Goal: Task Accomplishment & Management: Use online tool/utility

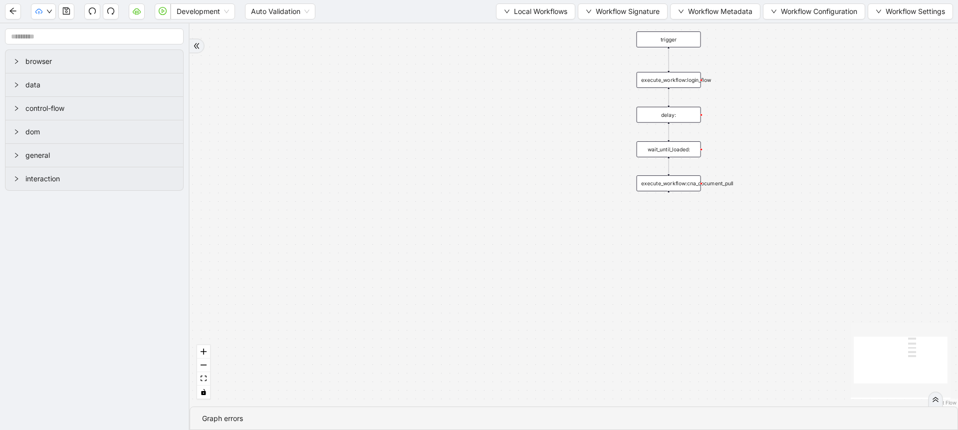
click at [369, 76] on div "trigger execute_workflow:login_flow execute_workflow:cna_document_pull delay: w…" at bounding box center [574, 214] width 768 height 383
click at [522, 12] on span "Local Workflows" at bounding box center [540, 11] width 53 height 11
click at [518, 28] on span "Select" at bounding box center [530, 30] width 65 height 11
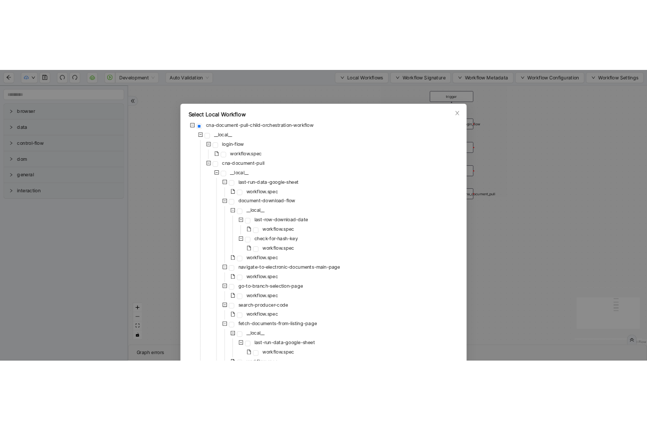
scroll to position [249, 0]
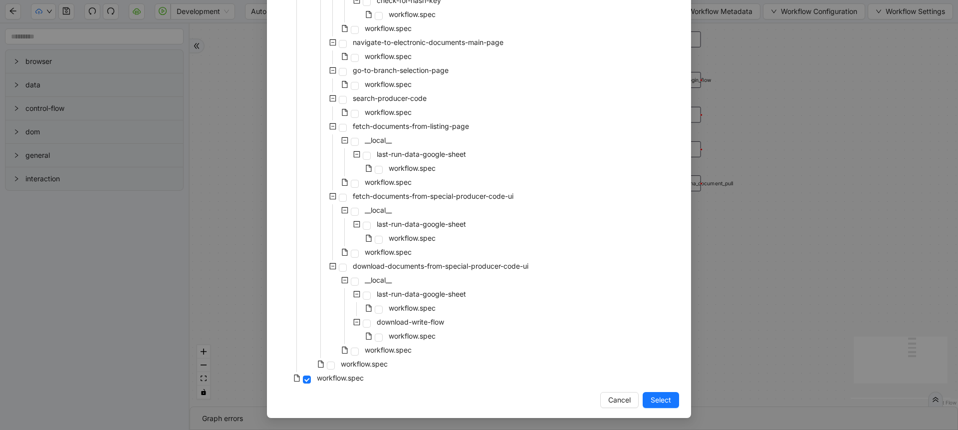
click at [364, 357] on div "workflow.spec" at bounding box center [346, 351] width 135 height 14
click at [377, 363] on span "workflow.spec" at bounding box center [364, 363] width 47 height 8
click at [650, 401] on span "Select" at bounding box center [660, 399] width 20 height 11
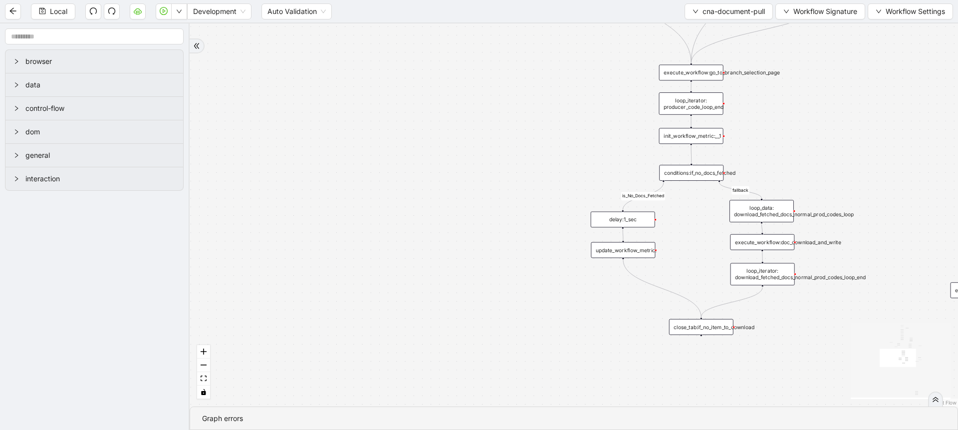
drag, startPoint x: 617, startPoint y: 299, endPoint x: 434, endPoint y: 313, distance: 183.1
click at [434, 313] on div "is_No_Docs_Fetched Not bypassed producer code fallback loopFrom fallback new do…" at bounding box center [574, 214] width 768 height 383
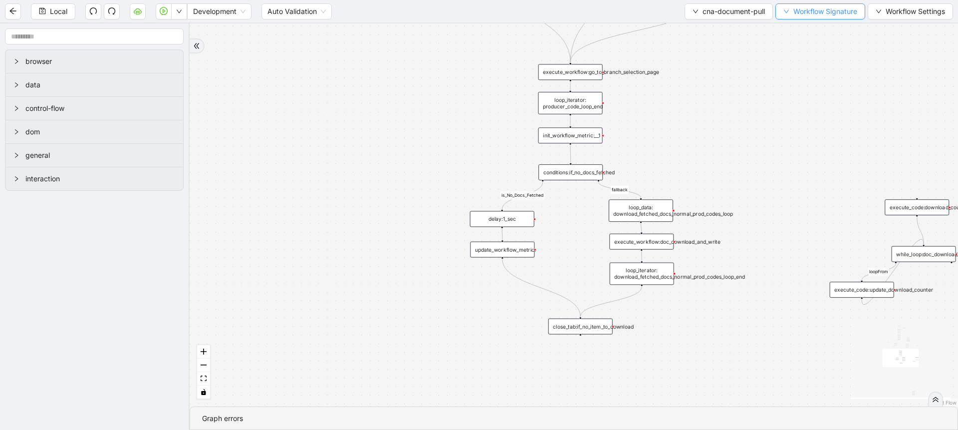
click at [809, 12] on span "Workflow Signature" at bounding box center [825, 11] width 64 height 11
click at [799, 44] on span "Type" at bounding box center [818, 46] width 67 height 11
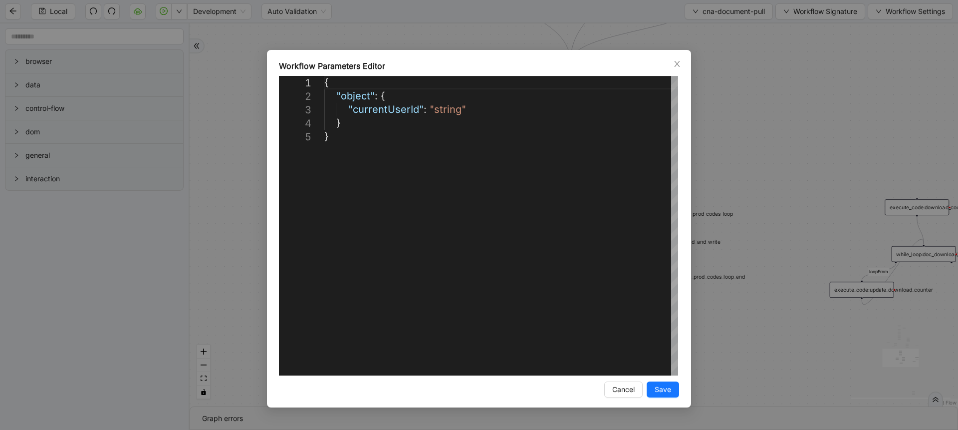
click at [799, 44] on div "**********" at bounding box center [479, 215] width 958 height 430
click at [806, 18] on button "Workflow Signature" at bounding box center [820, 11] width 90 height 16
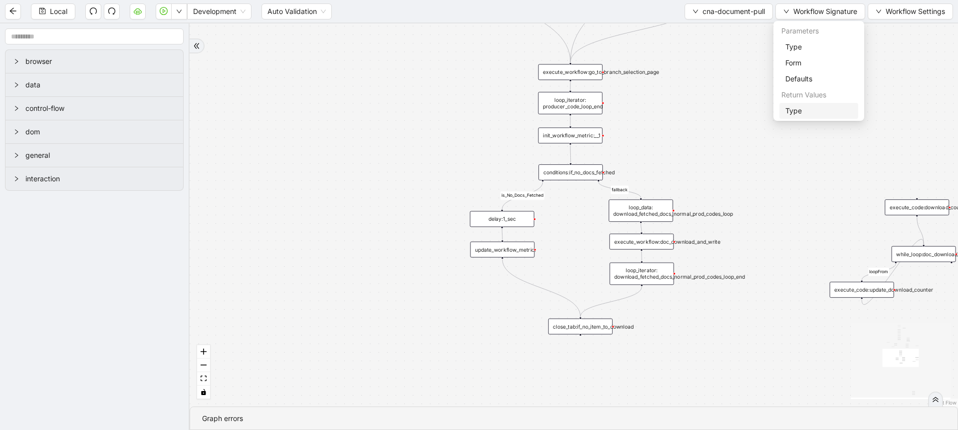
click at [799, 109] on span "Type" at bounding box center [818, 110] width 67 height 11
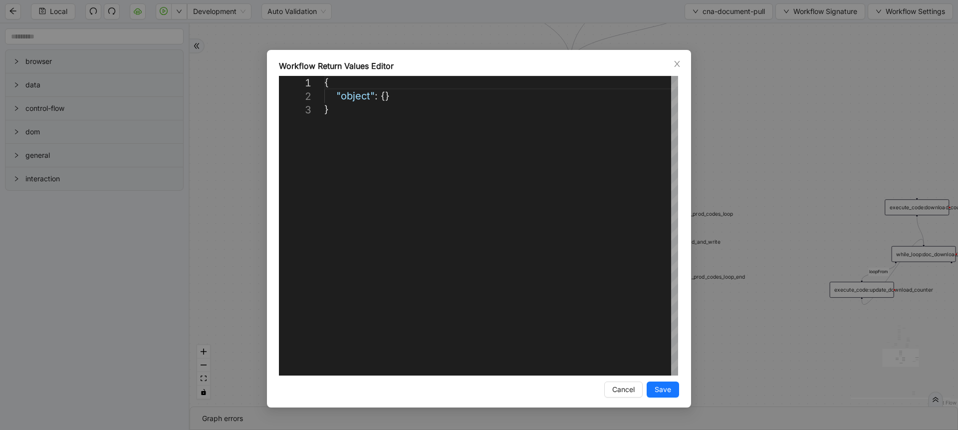
click at [799, 109] on div "**********" at bounding box center [479, 215] width 958 height 430
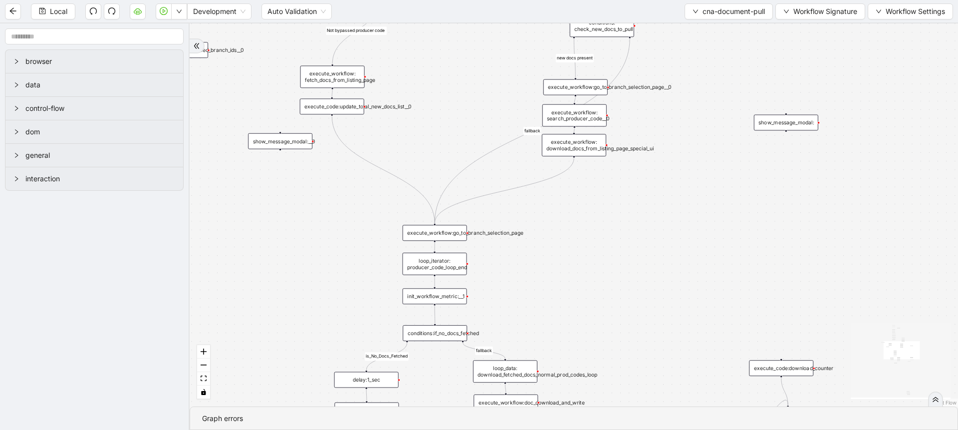
drag, startPoint x: 799, startPoint y: 109, endPoint x: 656, endPoint y: 281, distance: 223.9
click at [656, 281] on div "is_No_Docs_Fetched Not bypassed producer code fallback loopFrom fallback new do…" at bounding box center [574, 214] width 768 height 383
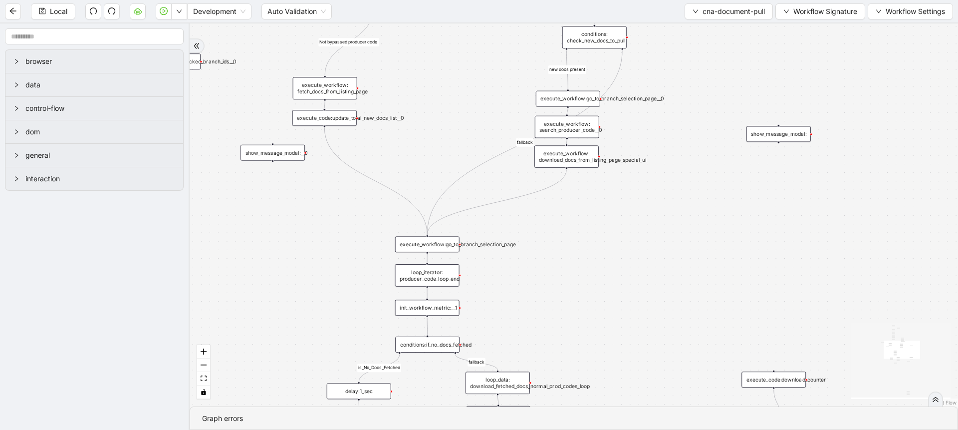
drag, startPoint x: 713, startPoint y: 111, endPoint x: 712, endPoint y: 226, distance: 115.2
click at [712, 226] on div "is_No_Docs_Fetched Not bypassed producer code fallback loopFrom fallback new do…" at bounding box center [574, 214] width 768 height 383
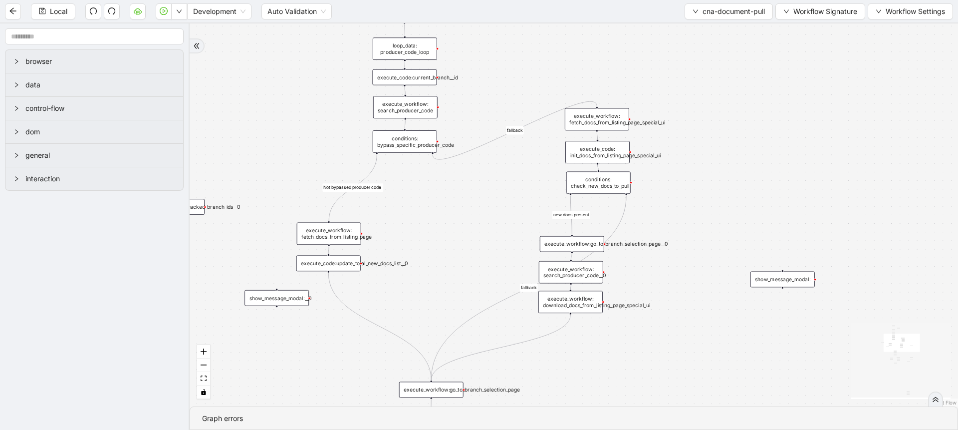
drag, startPoint x: 501, startPoint y: 42, endPoint x: 505, endPoint y: 355, distance: 313.3
click at [505, 355] on div "is_No_Docs_Fetched Not bypassed producer code fallback loopFrom fallback new do…" at bounding box center [574, 214] width 768 height 383
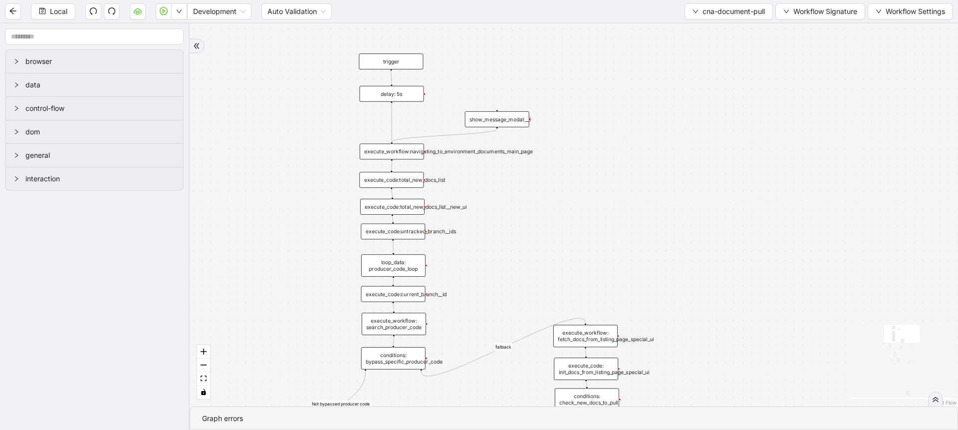
drag, startPoint x: 534, startPoint y: 134, endPoint x: 522, endPoint y: 66, distance: 68.9
click at [522, 66] on div "is_No_Docs_Fetched Not bypassed producer code fallback loopFrom fallback new do…" at bounding box center [574, 214] width 768 height 383
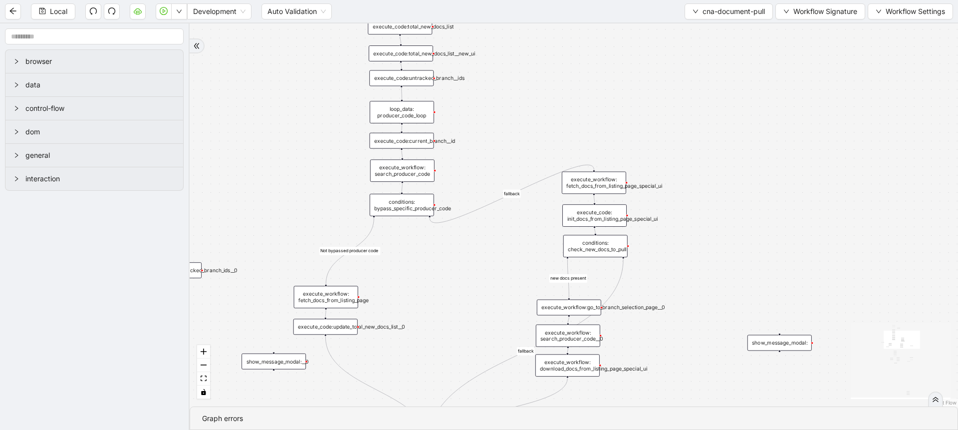
drag, startPoint x: 596, startPoint y: 241, endPoint x: 614, endPoint y: 70, distance: 171.5
click at [614, 70] on div "is_No_Docs_Fetched Not bypassed producer code fallback loopFrom fallback new do…" at bounding box center [574, 214] width 768 height 383
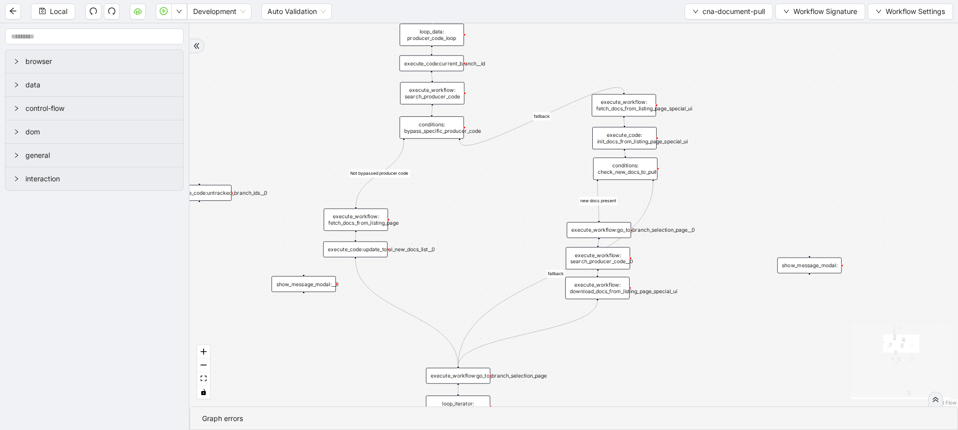
drag, startPoint x: 498, startPoint y: 225, endPoint x: 518, endPoint y: 156, distance: 72.2
click at [518, 156] on div "is_No_Docs_Fetched Not bypassed producer code fallback loopFrom fallback new do…" at bounding box center [574, 214] width 768 height 383
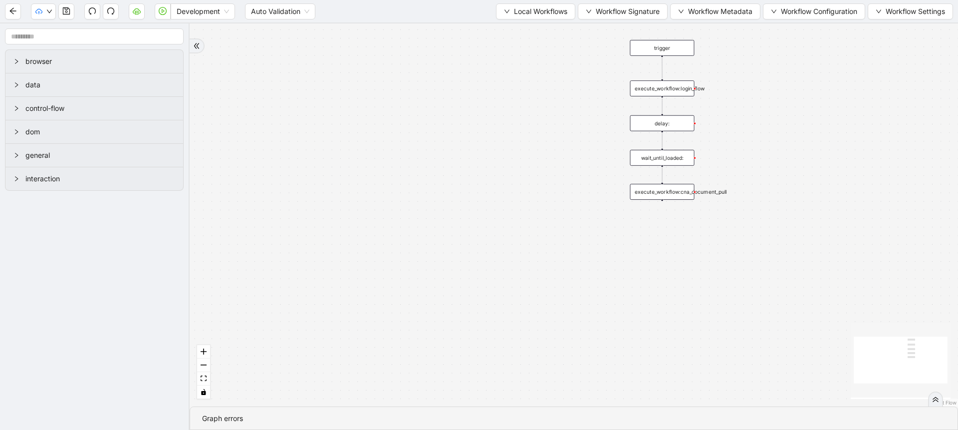
drag, startPoint x: 524, startPoint y: 133, endPoint x: 467, endPoint y: 154, distance: 60.3
click at [467, 154] on div "trigger execute_workflow:login_flow execute_workflow:cna_document_pull delay: w…" at bounding box center [574, 214] width 768 height 383
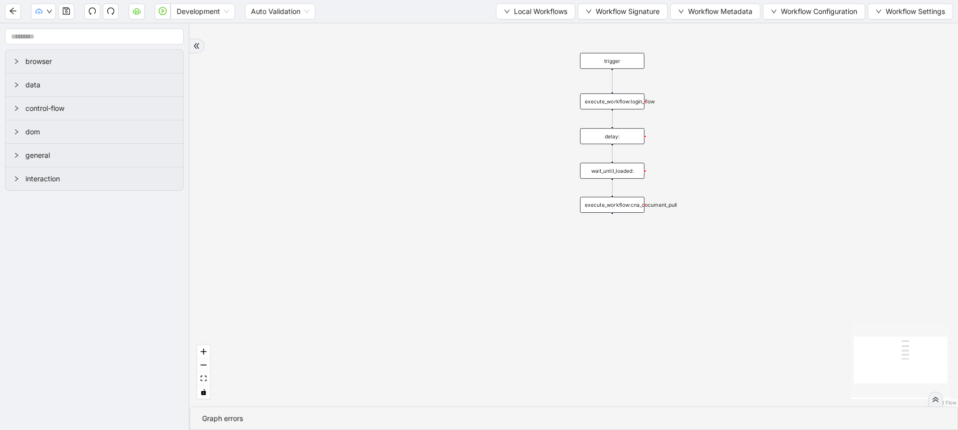
click at [810, 20] on div "Development Auto Validation Local Workflows Workflow Signature Workflow Metadat…" at bounding box center [479, 11] width 958 height 22
click at [801, 17] on button "Workflow Configuration" at bounding box center [814, 11] width 102 height 16
click at [785, 35] on span "Type" at bounding box center [812, 30] width 88 height 11
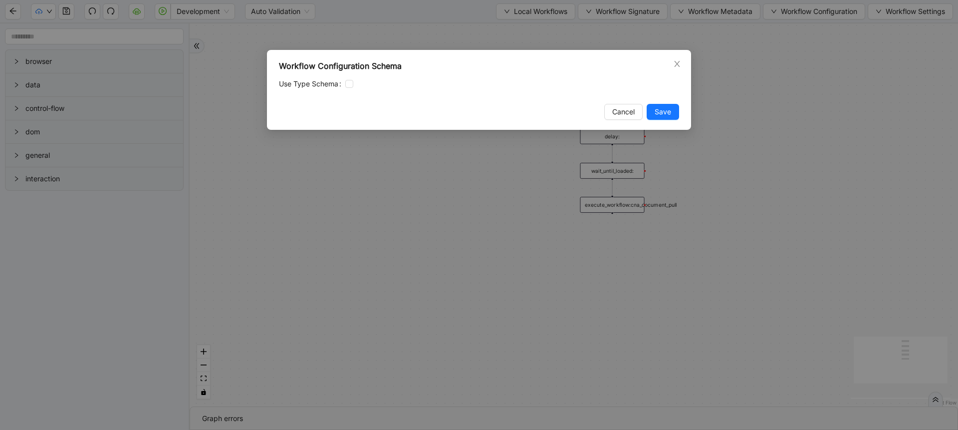
click at [793, 50] on div "Workflow Configuration Schema Use Type Schema Cancel Save" at bounding box center [479, 215] width 958 height 430
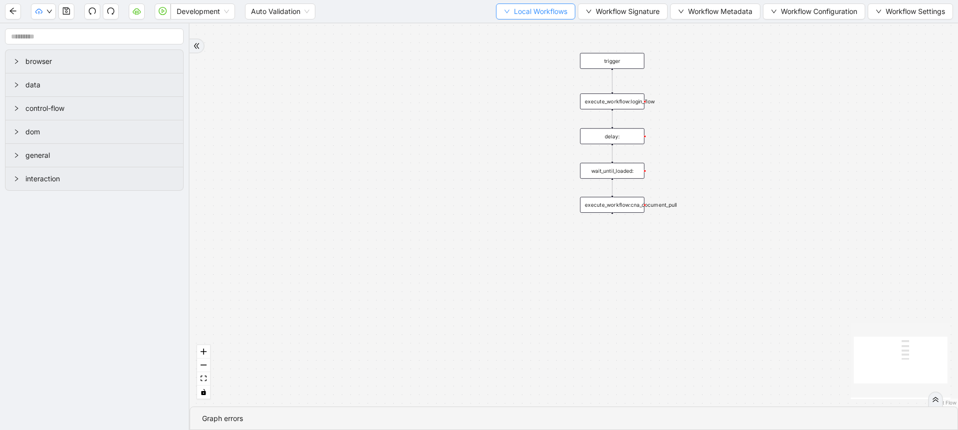
click at [523, 15] on span "Local Workflows" at bounding box center [540, 11] width 53 height 11
click at [515, 32] on span "Select" at bounding box center [530, 30] width 65 height 11
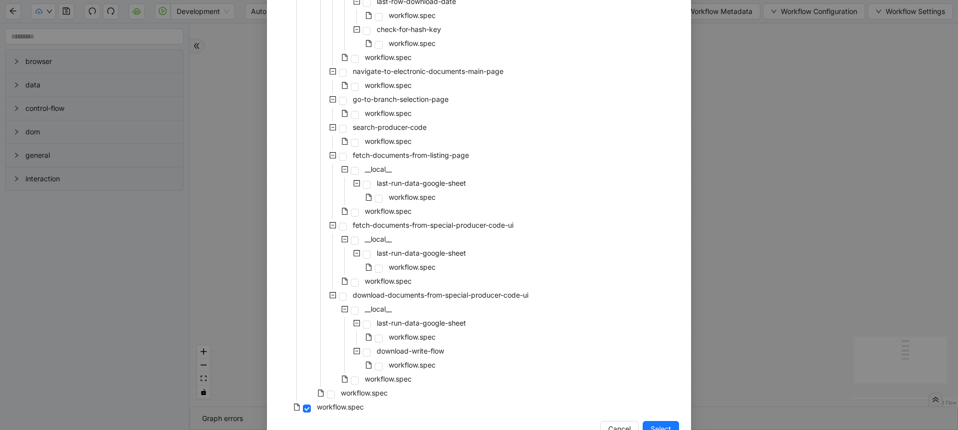
scroll to position [242, 0]
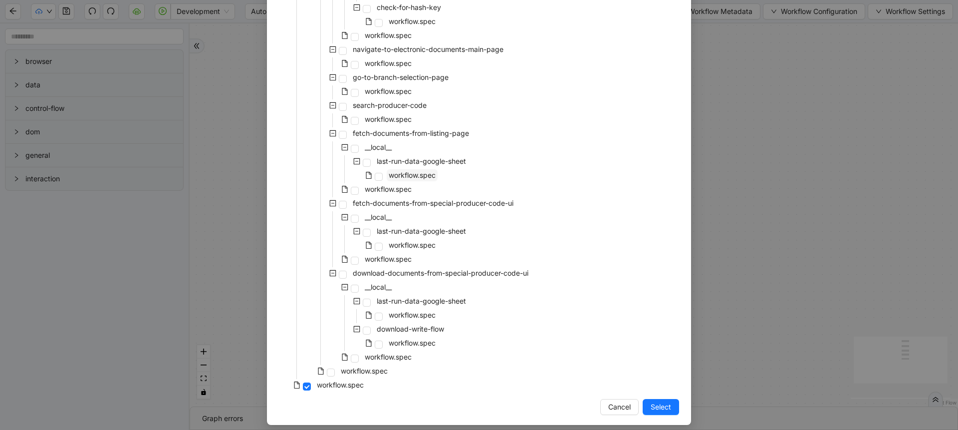
click at [407, 173] on span "workflow.spec" at bounding box center [412, 175] width 47 height 8
click at [658, 407] on span "Select" at bounding box center [660, 406] width 20 height 11
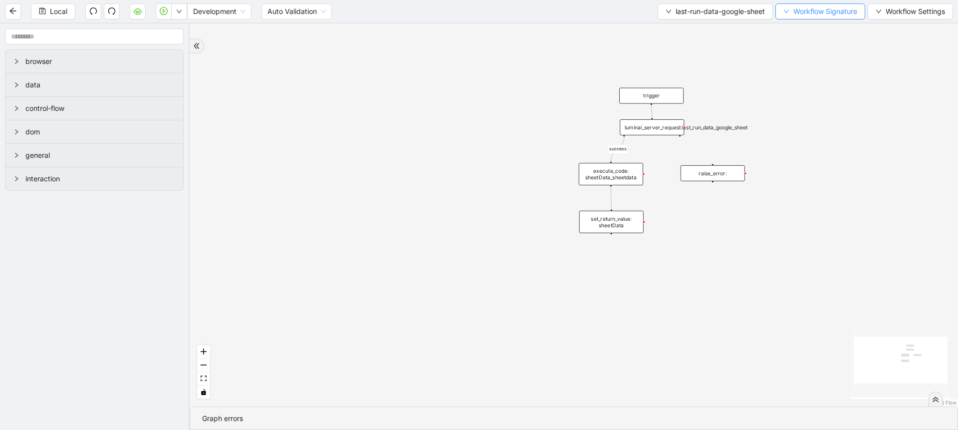
click at [789, 10] on button "Workflow Signature" at bounding box center [820, 11] width 90 height 16
click at [798, 46] on span "Type" at bounding box center [818, 46] width 67 height 11
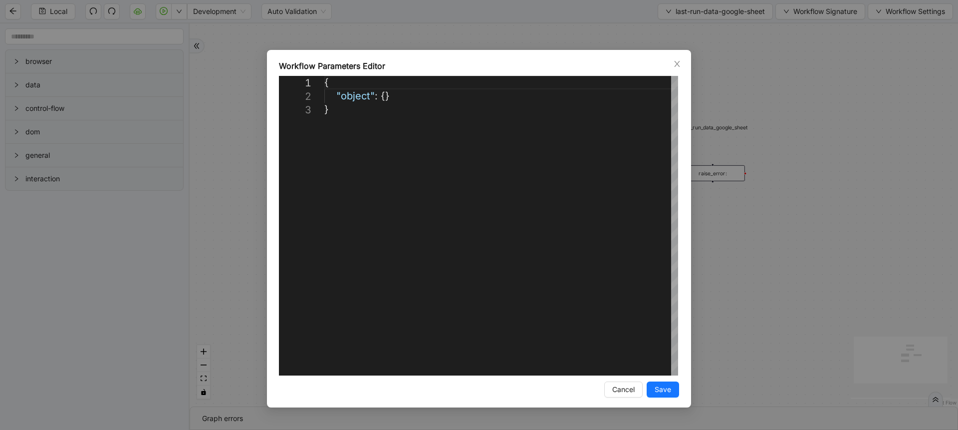
click at [798, 46] on div "**********" at bounding box center [479, 215] width 958 height 430
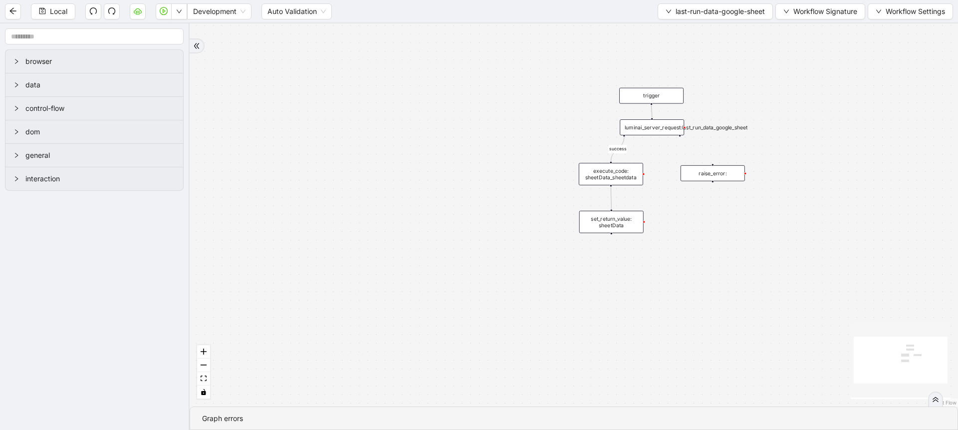
click at [803, 19] on div "Local Development Auto Validation last-run-data-google-sheet Workflow Signature…" at bounding box center [479, 11] width 958 height 22
drag, startPoint x: 803, startPoint y: 19, endPoint x: 811, endPoint y: 13, distance: 9.7
click at [811, 13] on div "Local Development Auto Validation last-run-data-google-sheet Workflow Signature…" at bounding box center [479, 11] width 958 height 22
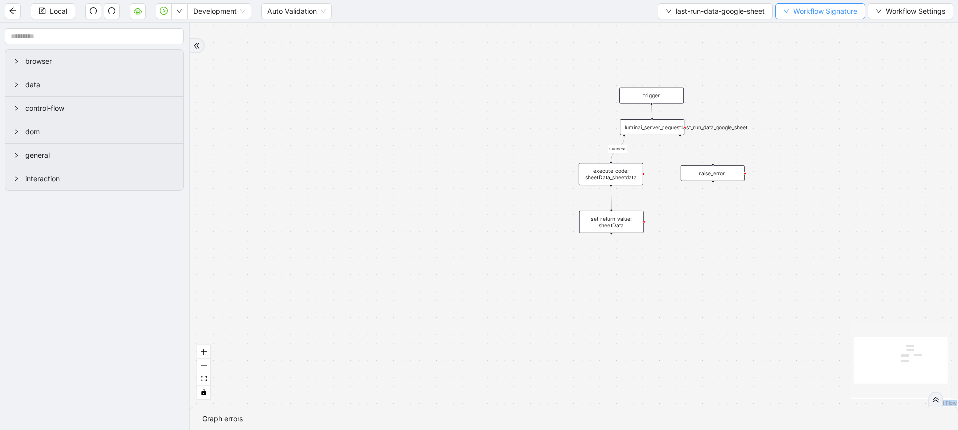
click at [811, 13] on span "Workflow Signature" at bounding box center [825, 11] width 64 height 11
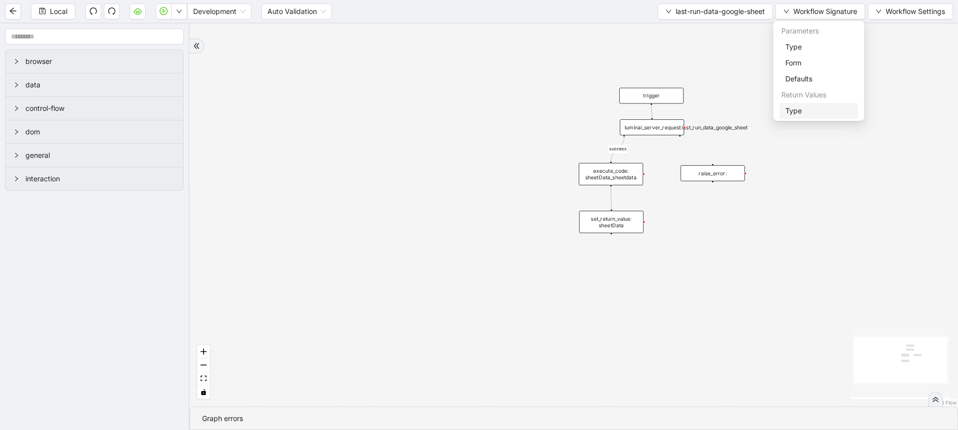
click at [805, 115] on span "Type" at bounding box center [818, 110] width 67 height 11
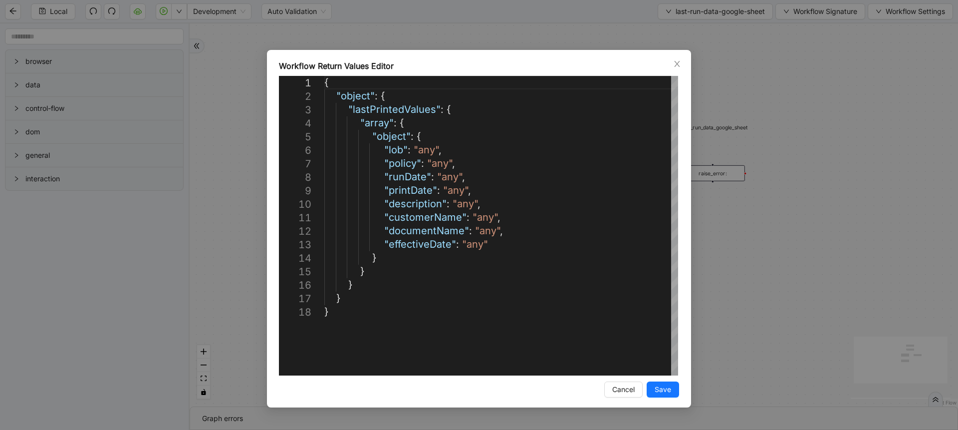
click at [249, 202] on div "Workflow Return Values Editor 1 2 3 4 5 6 7 8 9 10 11 12 13 14 15 16 17 18 { "o…" at bounding box center [479, 215] width 958 height 430
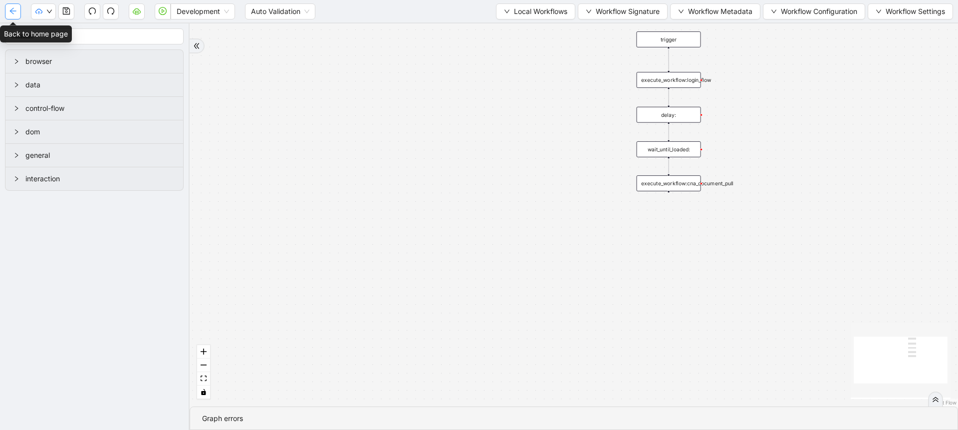
click at [15, 18] on button "button" at bounding box center [13, 11] width 16 height 16
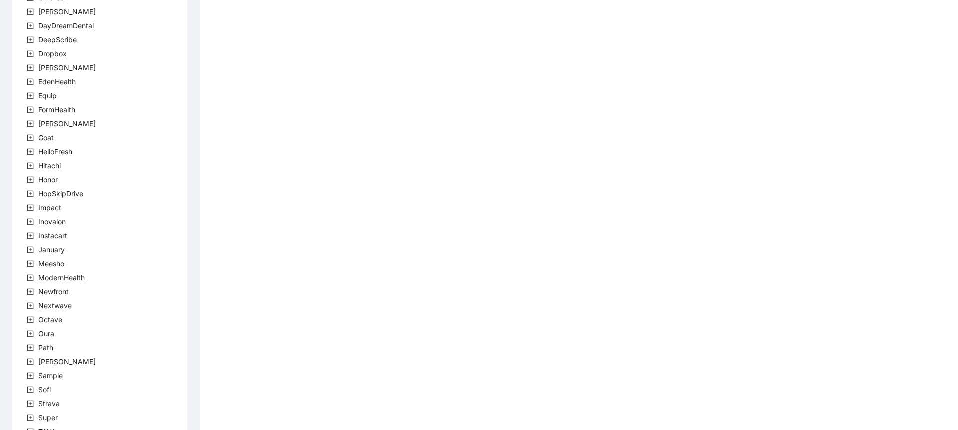
scroll to position [130, 0]
click at [28, 290] on span at bounding box center [30, 287] width 12 height 12
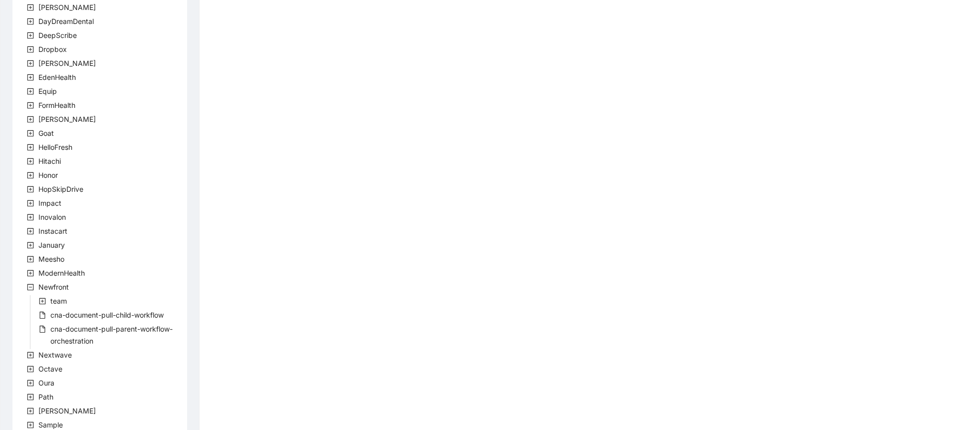
click at [41, 304] on icon "plus-square" at bounding box center [42, 300] width 7 height 7
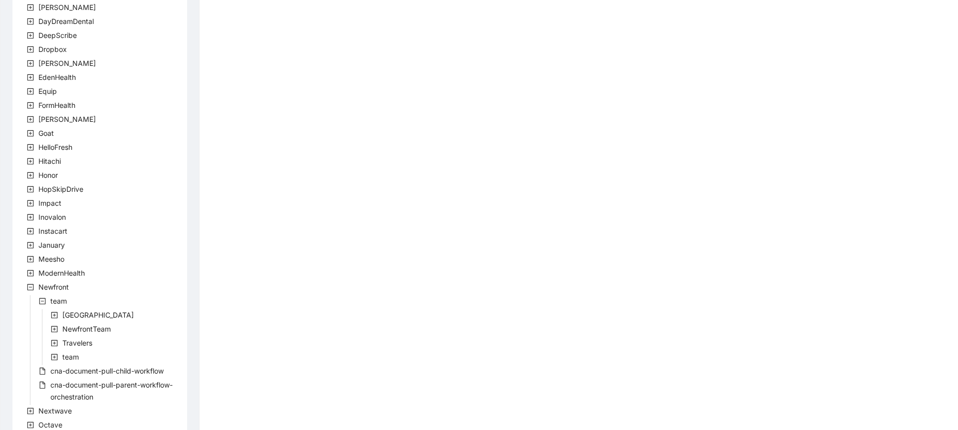
click at [55, 330] on icon "plus-square" at bounding box center [54, 328] width 7 height 7
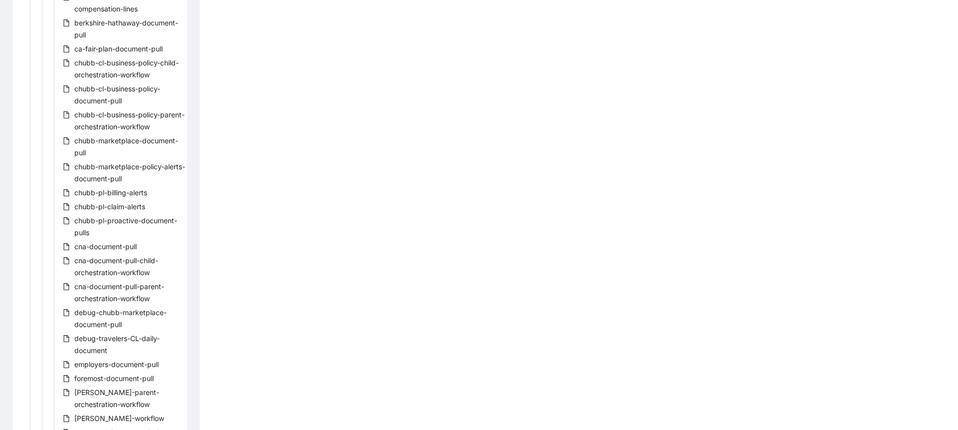
scroll to position [703, 0]
click at [128, 270] on span "cna-document-pull-child-orchestration-workflow" at bounding box center [116, 264] width 84 height 20
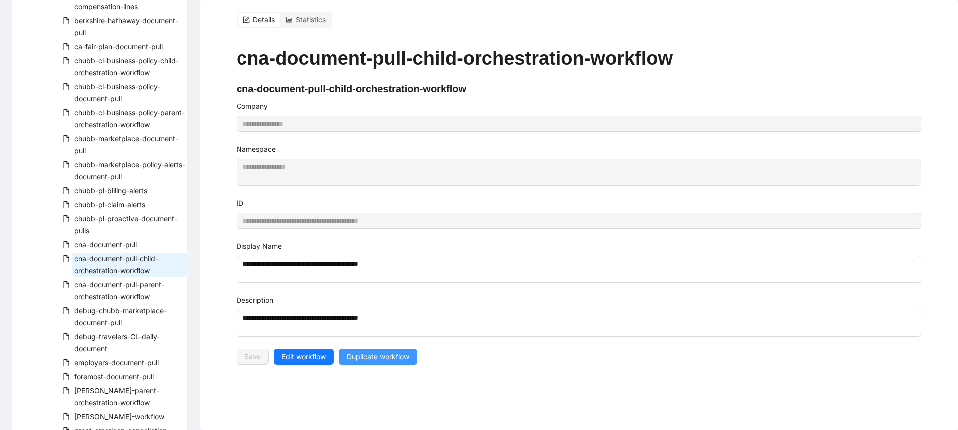
click at [376, 361] on span "Duplicate workflow" at bounding box center [378, 356] width 62 height 11
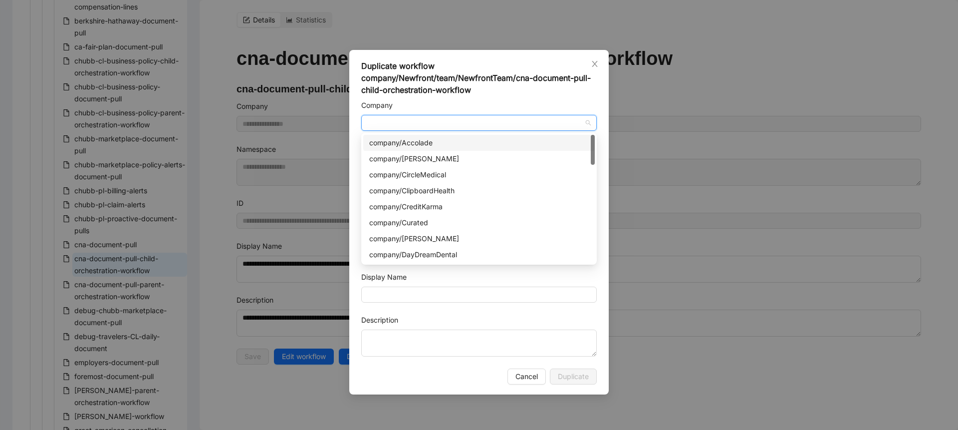
click at [425, 117] on input "Company" at bounding box center [478, 122] width 223 height 15
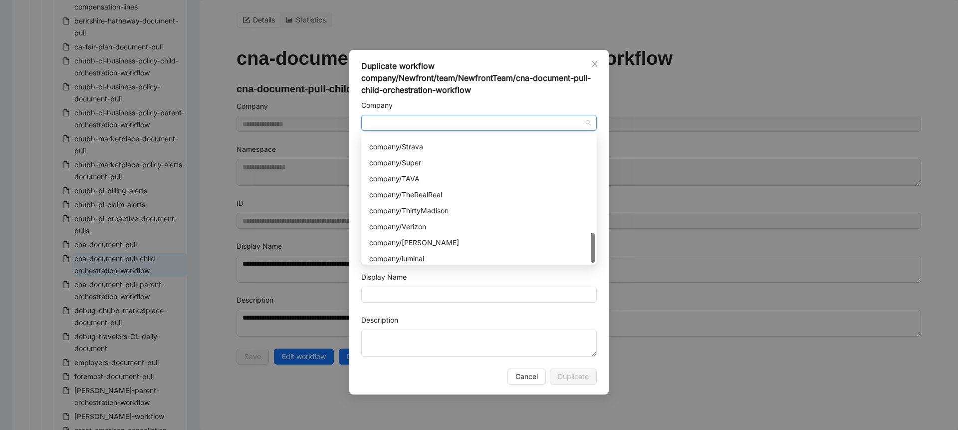
scroll to position [543, 0]
click at [417, 256] on div "company/luminai" at bounding box center [478, 254] width 219 height 11
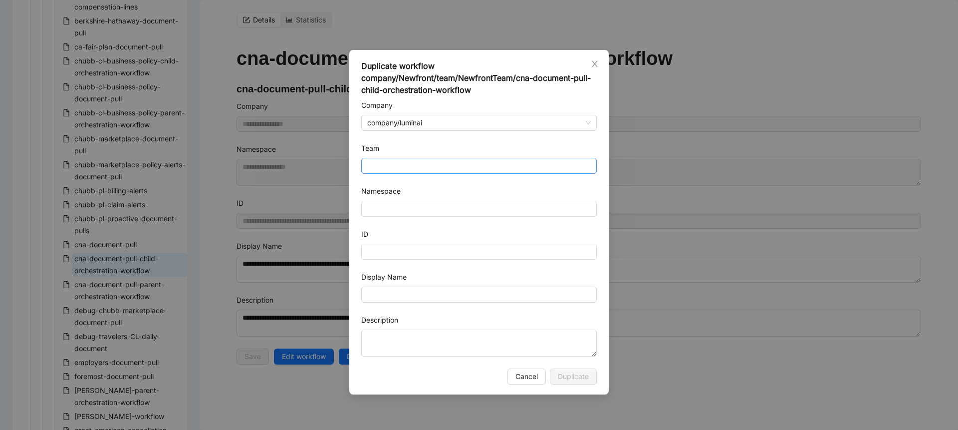
click at [394, 170] on input "Team" at bounding box center [478, 165] width 223 height 15
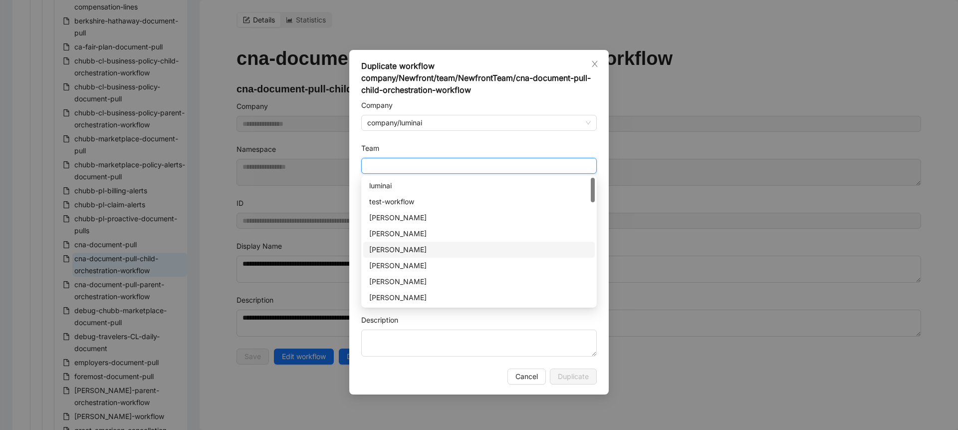
scroll to position [702, 0]
click at [383, 201] on div "arun" at bounding box center [478, 201] width 219 height 11
type input "****"
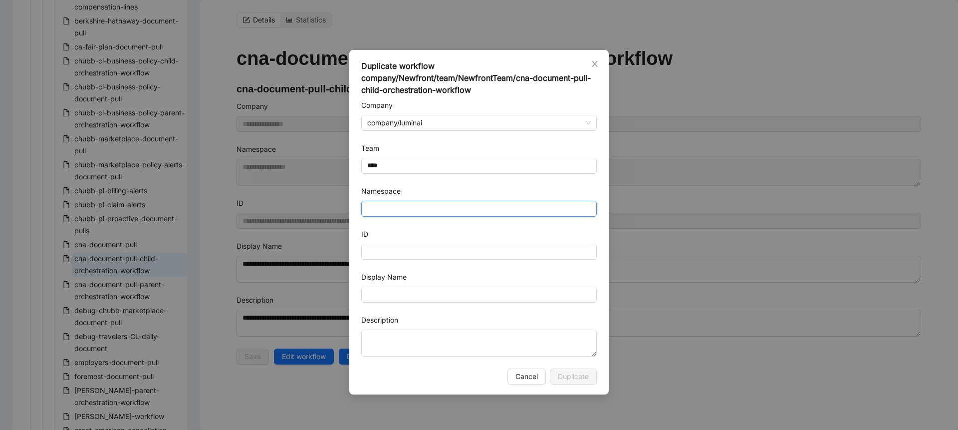
click at [388, 210] on input "Namespace" at bounding box center [478, 209] width 235 height 16
click at [376, 247] on input "ID" at bounding box center [478, 251] width 235 height 16
click at [383, 286] on input "Display Name" at bounding box center [478, 294] width 235 height 16
click at [377, 251] on input "ID" at bounding box center [478, 251] width 235 height 16
type input "**********"
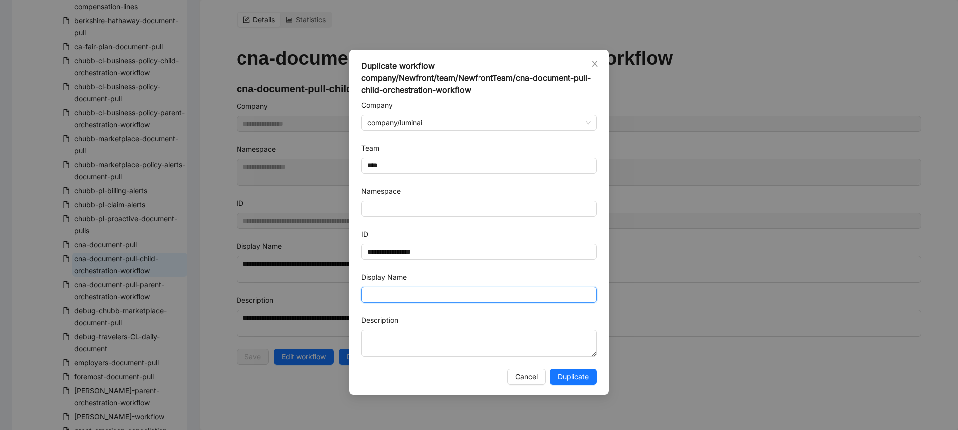
click at [394, 299] on input "Display Name" at bounding box center [478, 294] width 235 height 16
type input "**********"
click at [568, 376] on span "Duplicate" at bounding box center [573, 376] width 31 height 11
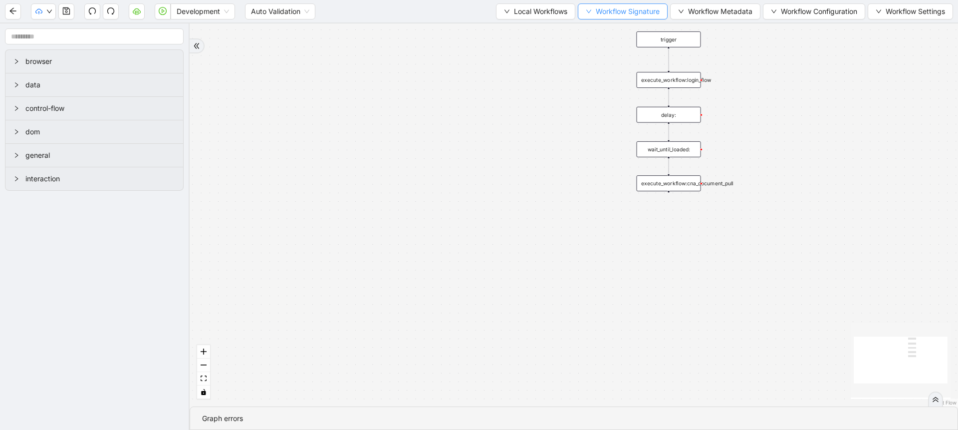
click at [582, 18] on button "Workflow Signature" at bounding box center [623, 11] width 90 height 16
click at [595, 42] on span "Type" at bounding box center [619, 46] width 67 height 11
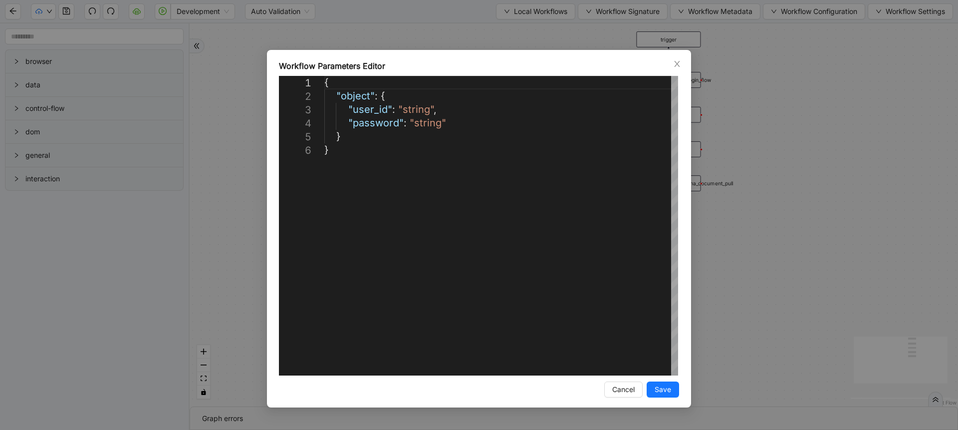
click at [548, 33] on div "**********" at bounding box center [479, 215] width 958 height 430
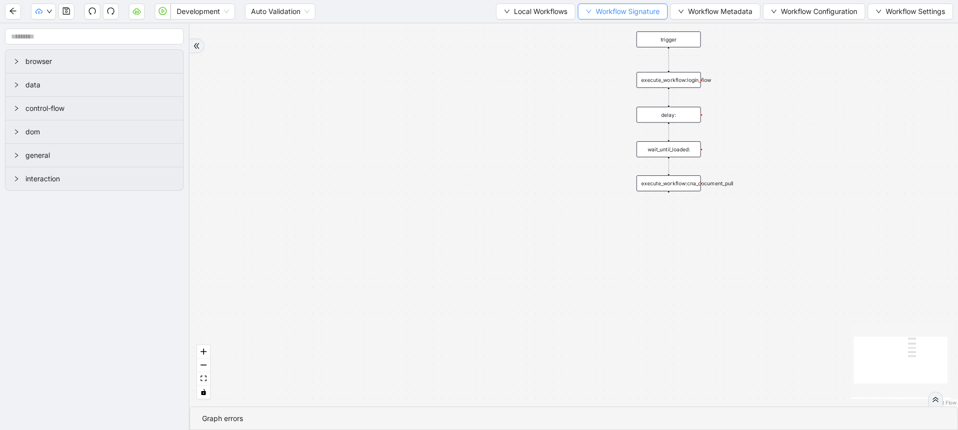
click at [591, 13] on button "Workflow Signature" at bounding box center [623, 11] width 90 height 16
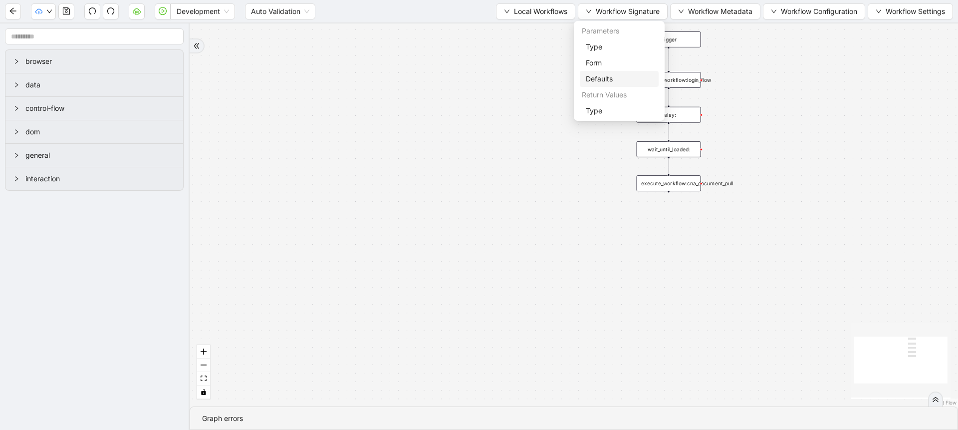
click at [599, 82] on span "Defaults" at bounding box center [619, 78] width 67 height 11
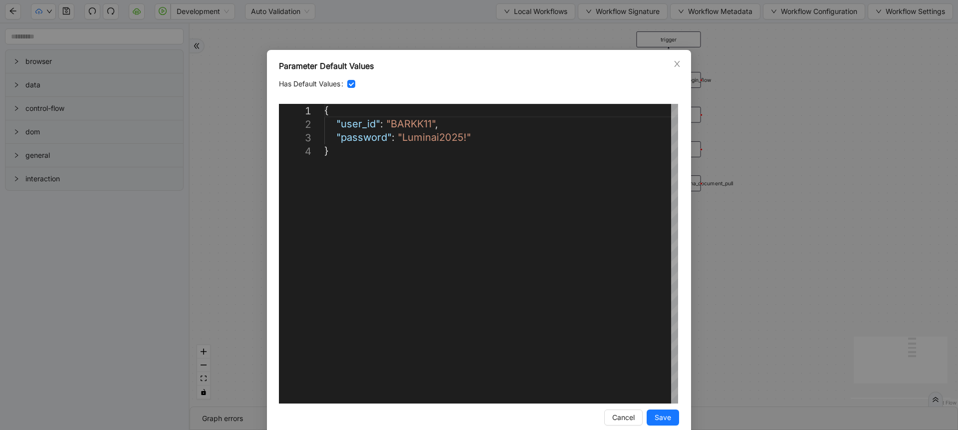
click at [558, 41] on div "**********" at bounding box center [479, 215] width 958 height 430
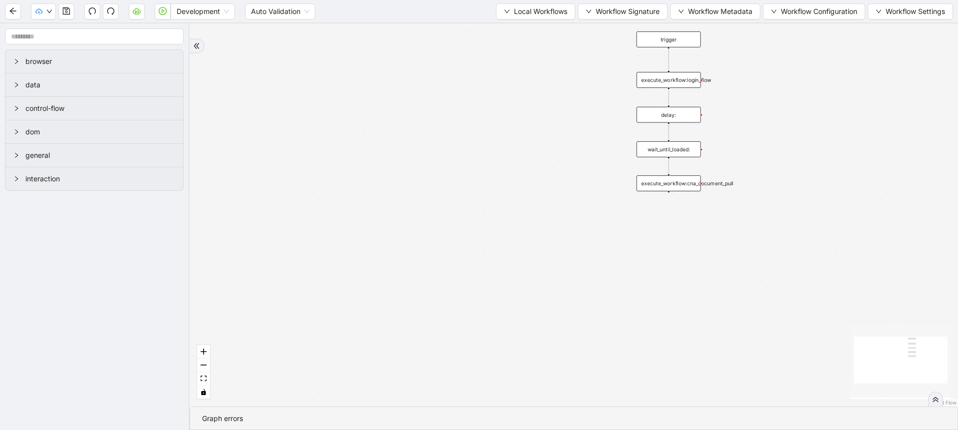
click at [524, 3] on div "Local Workflows Workflow Signature Workflow Metadata Workflow Configuration Wor…" at bounding box center [724, 11] width 457 height 16
click at [517, 12] on span "Local Workflows" at bounding box center [540, 11] width 53 height 11
click at [516, 28] on span "Select" at bounding box center [530, 30] width 65 height 11
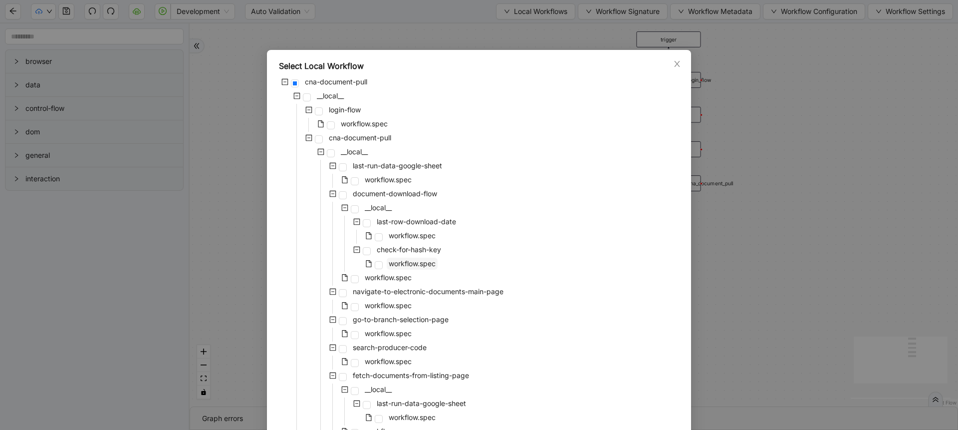
scroll to position [249, 0]
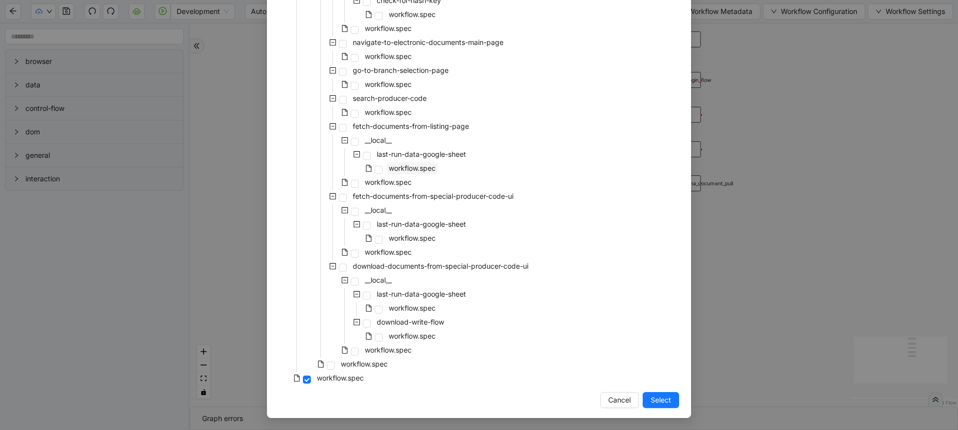
click at [429, 162] on span "workflow.spec" at bounding box center [412, 168] width 51 height 12
click at [645, 399] on button "Select" at bounding box center [661, 400] width 36 height 16
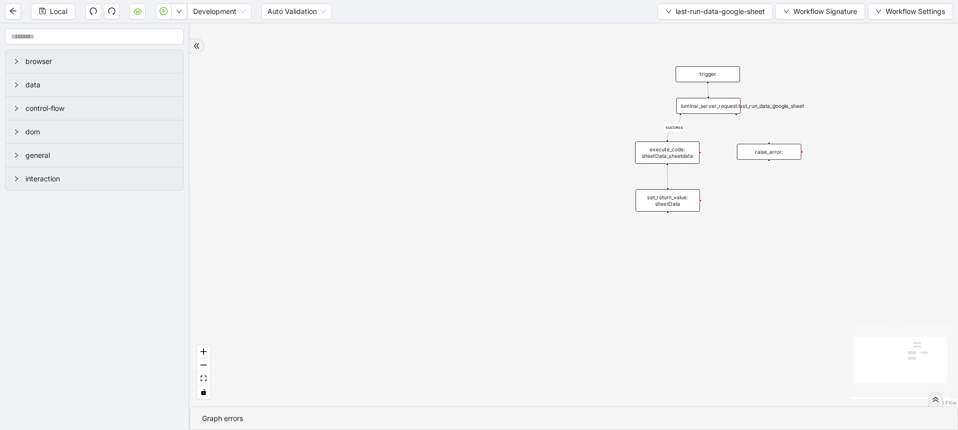
click at [719, 107] on div "luminai_server_request:last_run_data_google_sheet" at bounding box center [708, 106] width 64 height 16
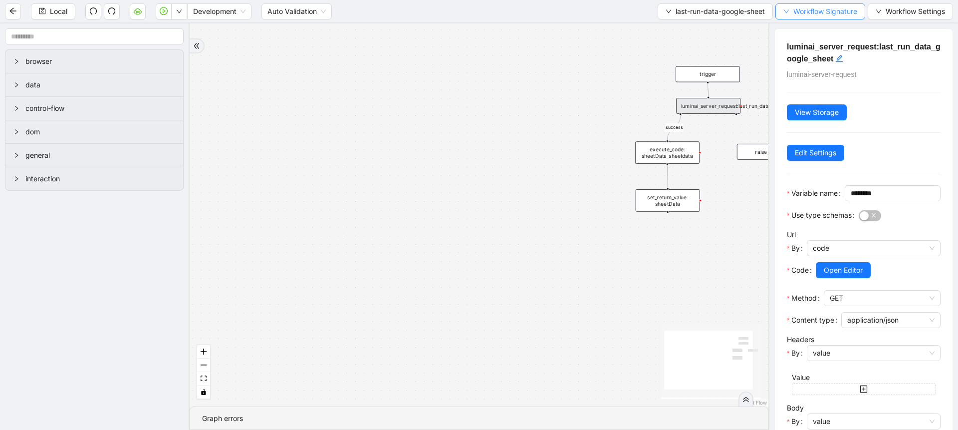
click at [807, 12] on span "Workflow Signature" at bounding box center [825, 11] width 64 height 11
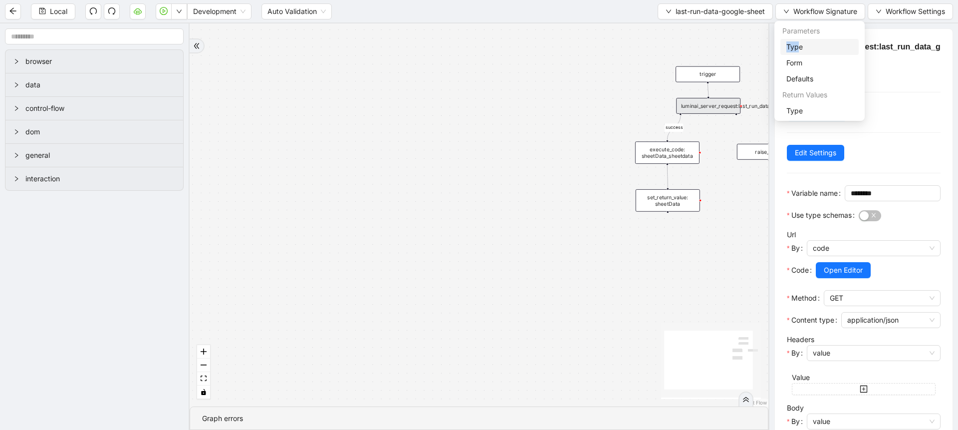
drag, startPoint x: 799, startPoint y: 38, endPoint x: 799, endPoint y: 44, distance: 6.0
click at [799, 44] on li "Parameters Type Form Defaults" at bounding box center [819, 55] width 86 height 64
click at [799, 44] on span "Type" at bounding box center [819, 46] width 66 height 11
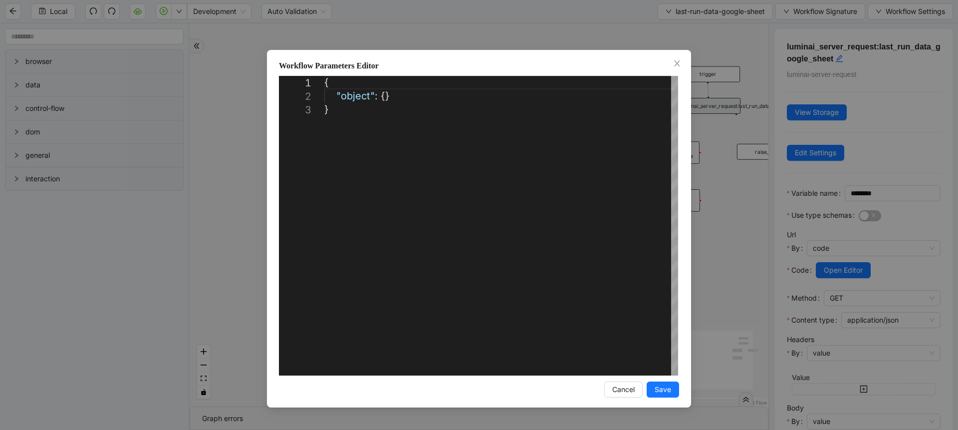
click at [727, 43] on div "**********" at bounding box center [479, 215] width 958 height 430
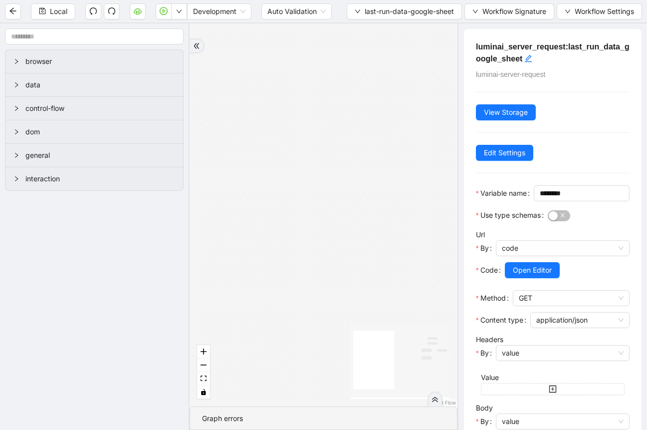
click at [289, 232] on div "success trigger raise_error: luminai_server_request:last_run_data_google_sheet …" at bounding box center [324, 214] width 268 height 383
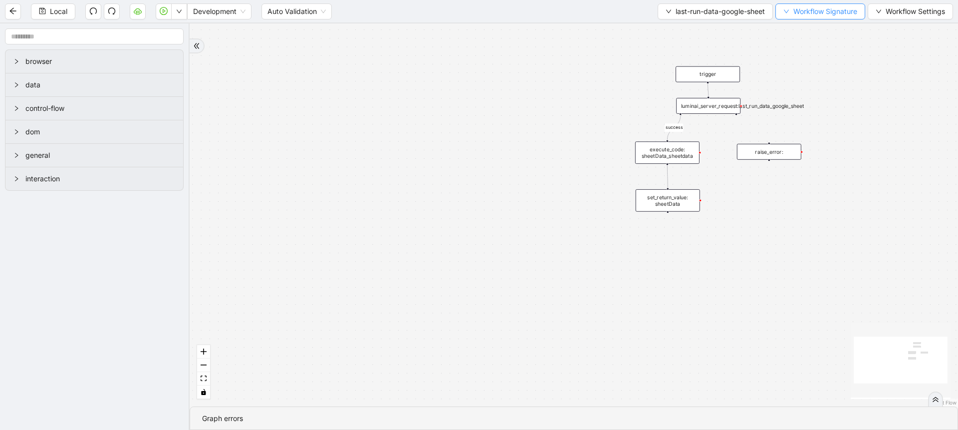
click at [786, 7] on button "Workflow Signature" at bounding box center [820, 11] width 90 height 16
drag, startPoint x: 799, startPoint y: 100, endPoint x: 804, endPoint y: 113, distance: 13.9
click at [804, 113] on li "Return Values Type" at bounding box center [819, 103] width 86 height 32
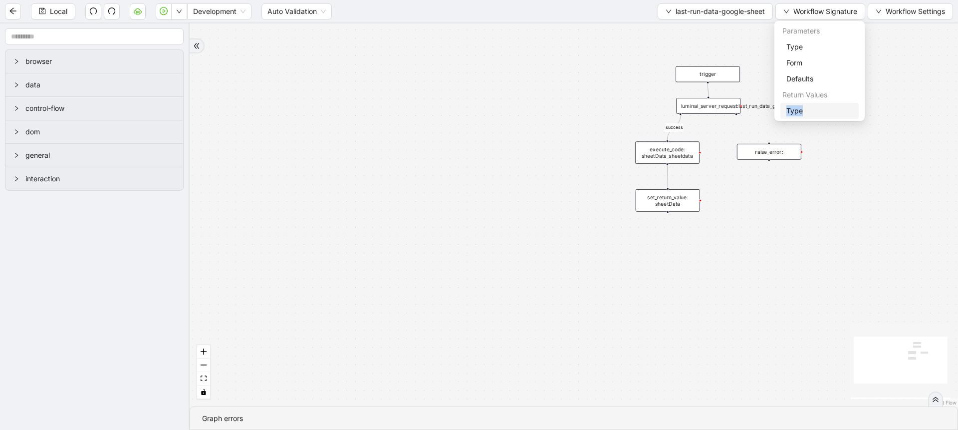
click at [804, 113] on span "Type" at bounding box center [819, 110] width 66 height 11
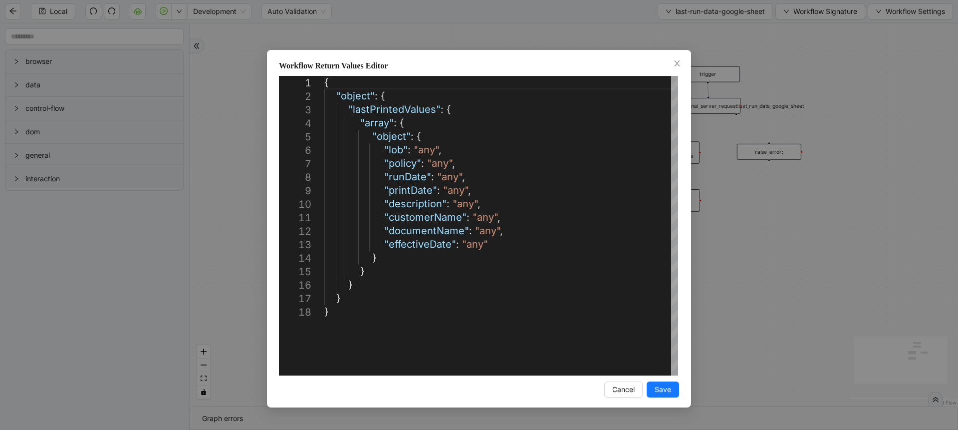
click at [957, 180] on div "Workflow Return Values Editor 1 2 3 4 5 6 7 8 9 10 11 12 13 14 15 16 17 18 { "o…" at bounding box center [479, 215] width 958 height 430
